Goal: Task Accomplishment & Management: Manage account settings

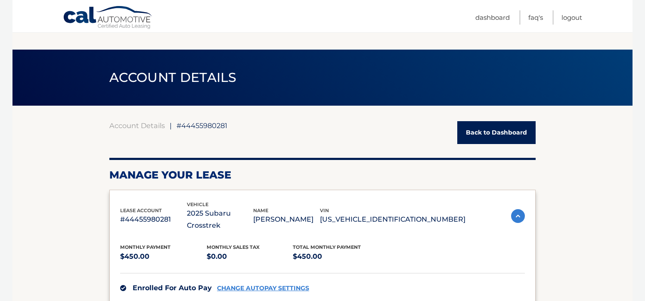
scroll to position [172, 0]
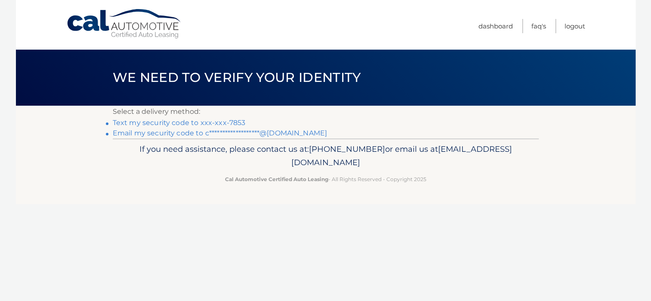
click at [171, 122] on link "Text my security code to xxx-xxx-7853" at bounding box center [179, 122] width 133 height 8
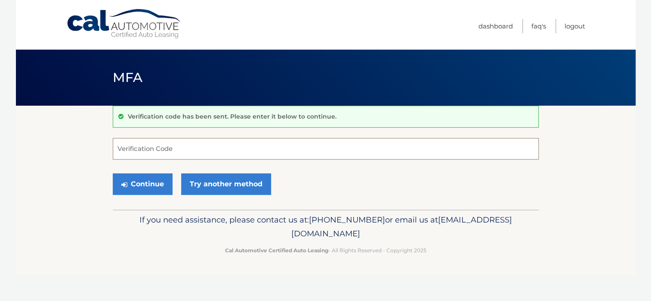
click at [151, 149] on input "Verification Code" at bounding box center [326, 149] width 426 height 22
type input "363110"
click at [113, 173] on button "Continue" at bounding box center [143, 184] width 60 height 22
click at [137, 181] on button "Continue" at bounding box center [143, 184] width 60 height 22
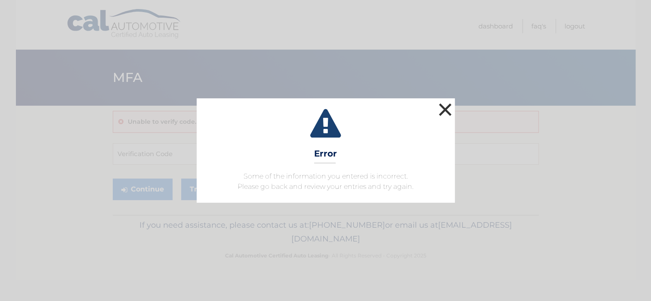
click at [447, 106] on button "×" at bounding box center [445, 109] width 17 height 17
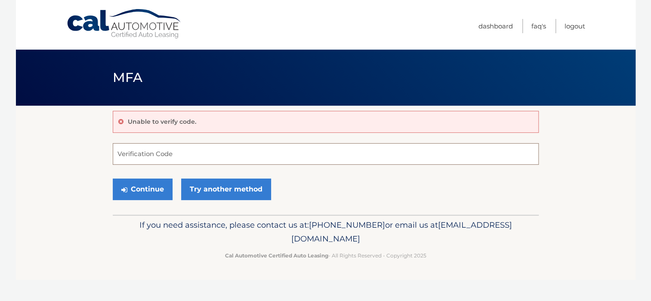
click at [205, 148] on input "Verification Code" at bounding box center [326, 154] width 426 height 22
type input "363110"
click at [140, 185] on button "Continue" at bounding box center [143, 189] width 60 height 22
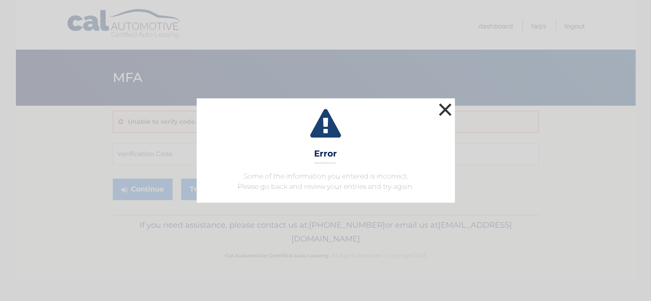
click at [447, 108] on button "×" at bounding box center [445, 109] width 17 height 17
